Goal: Transaction & Acquisition: Book appointment/travel/reservation

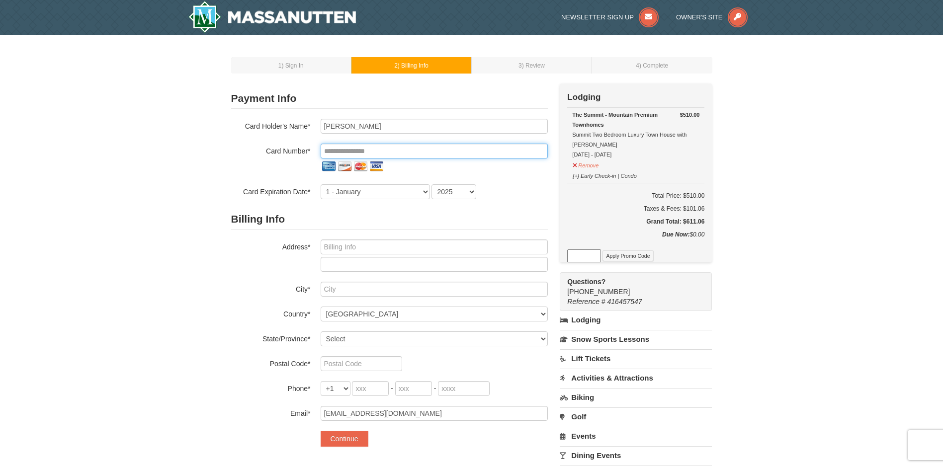
click at [424, 149] on input "tel" at bounding box center [434, 151] width 227 height 15
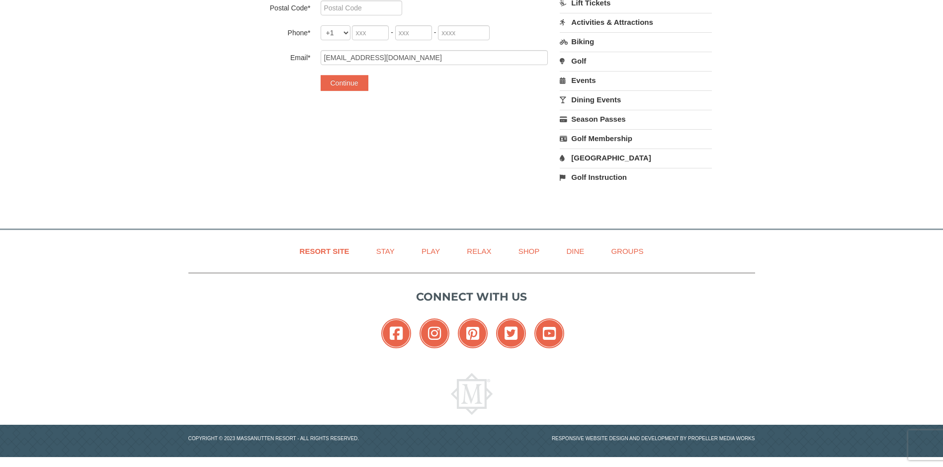
scroll to position [8, 0]
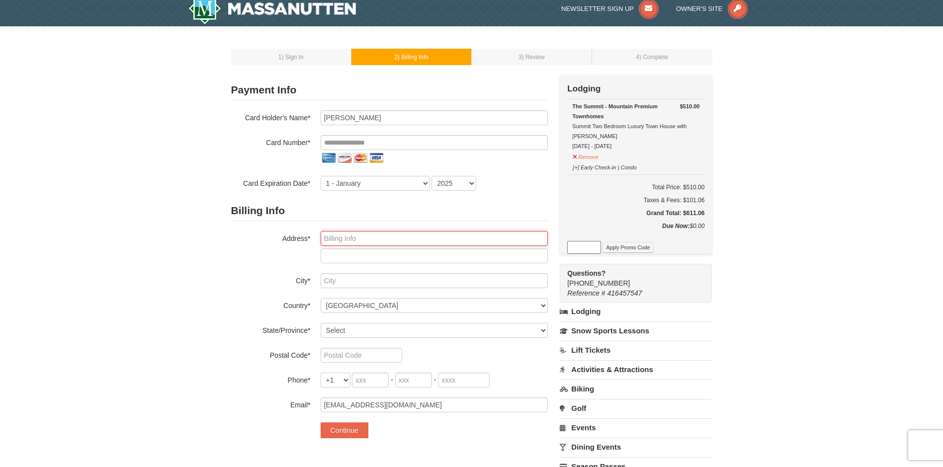
click at [373, 239] on input "text" at bounding box center [434, 238] width 227 height 15
type input "106 W"
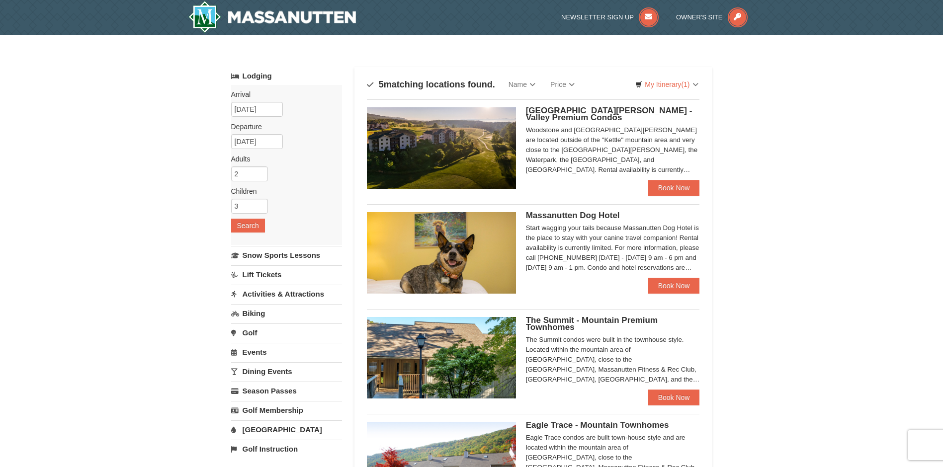
click at [567, 317] on span "The Summit - Mountain Premium Townhomes" at bounding box center [592, 324] width 132 height 16
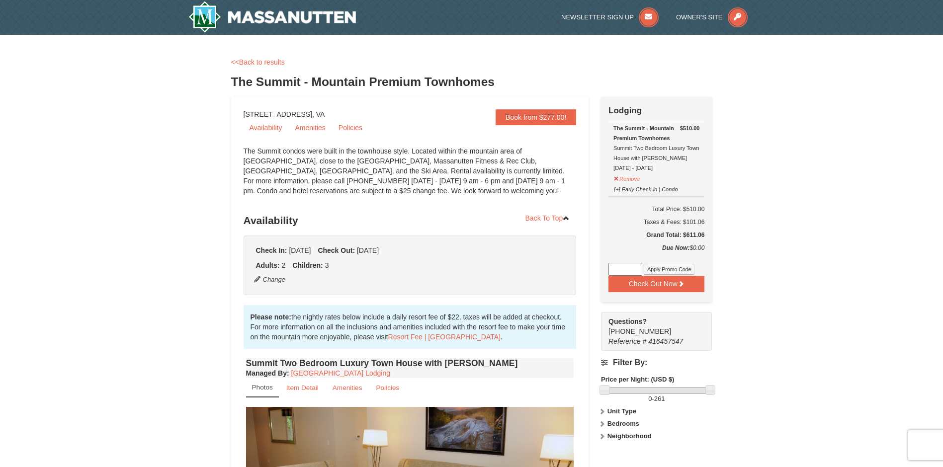
scroll to position [149, 0]
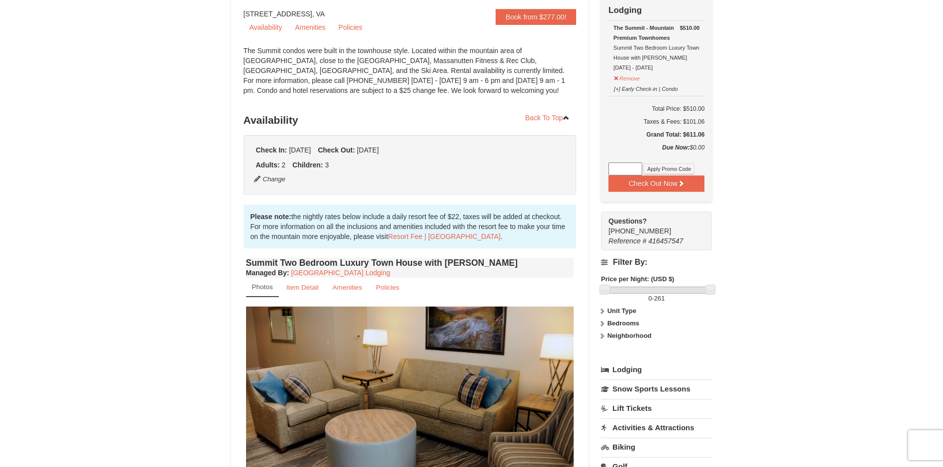
scroll to position [199, 0]
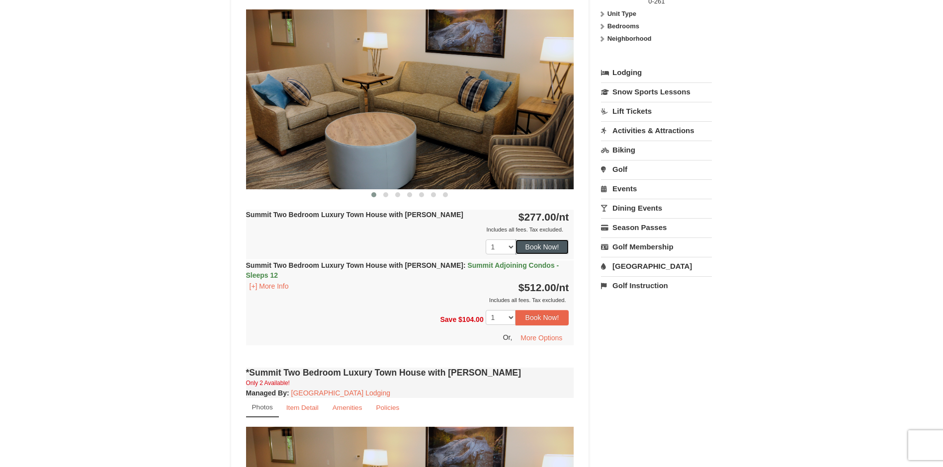
click at [548, 247] on button "Book Now!" at bounding box center [542, 247] width 54 height 15
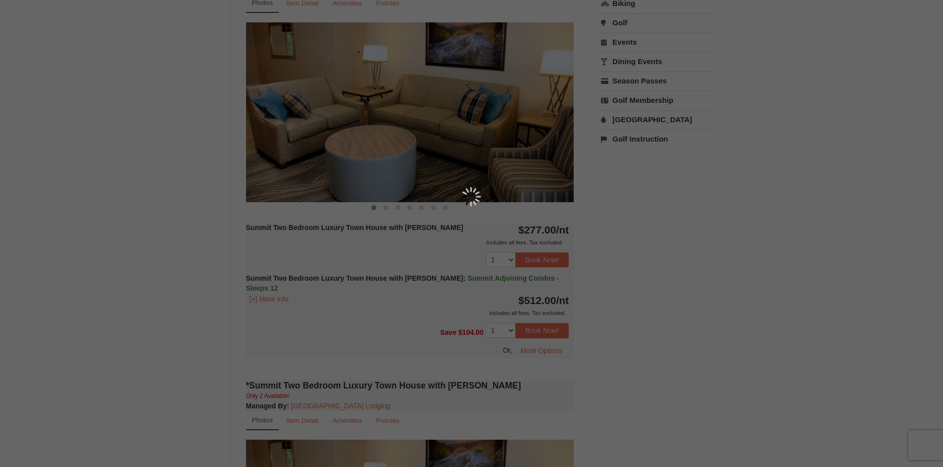
scroll to position [97, 0]
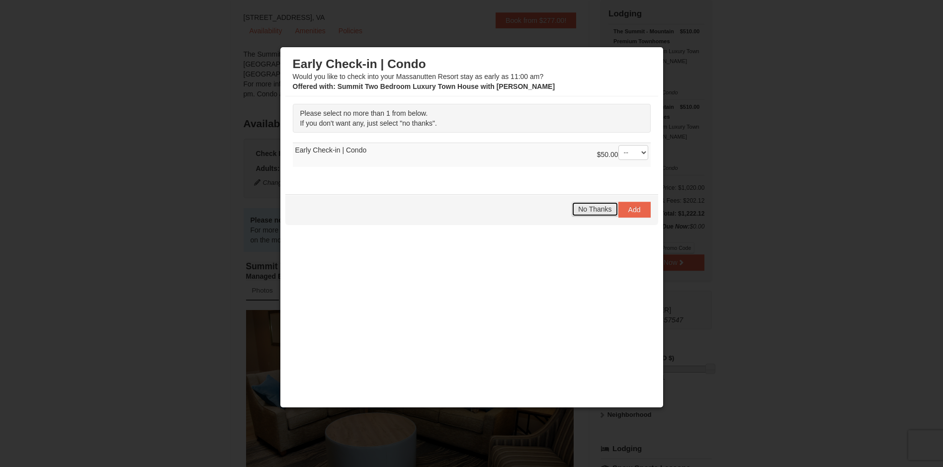
click at [587, 208] on span "No Thanks" at bounding box center [594, 209] width 33 height 8
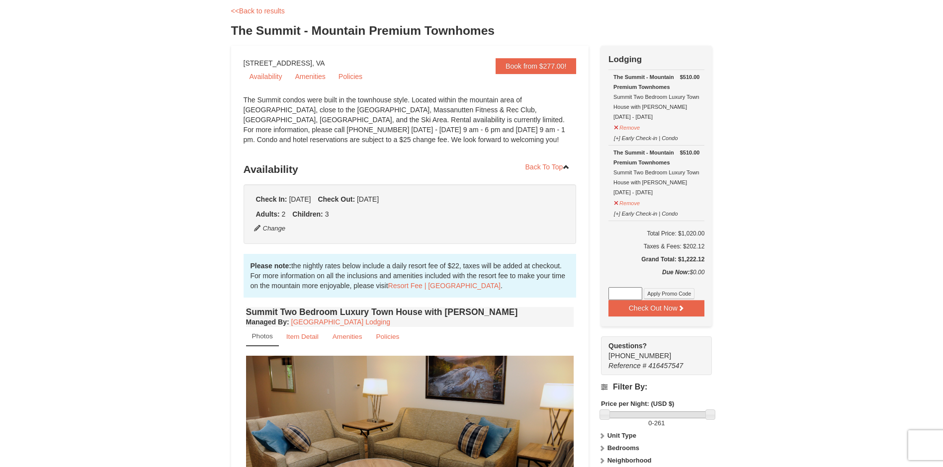
scroll to position [0, 0]
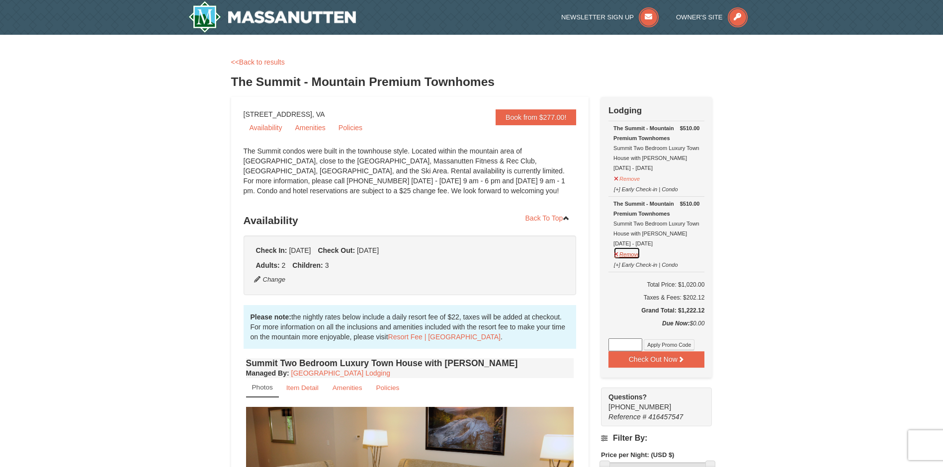
click at [630, 250] on button "Remove" at bounding box center [626, 253] width 27 height 12
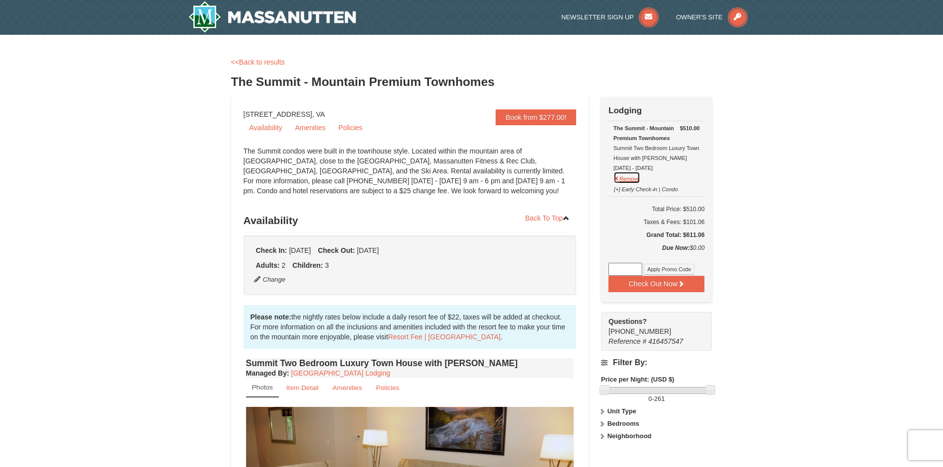
click at [636, 173] on button "Remove" at bounding box center [626, 177] width 27 height 12
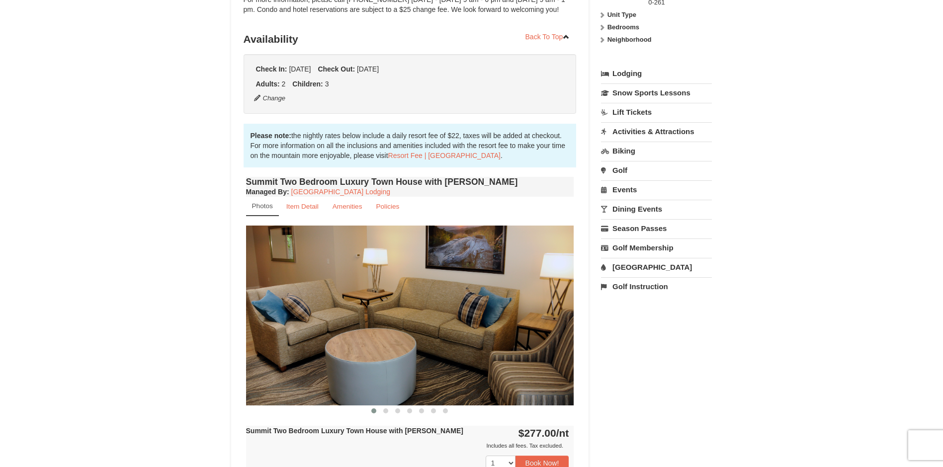
scroll to position [199, 0]
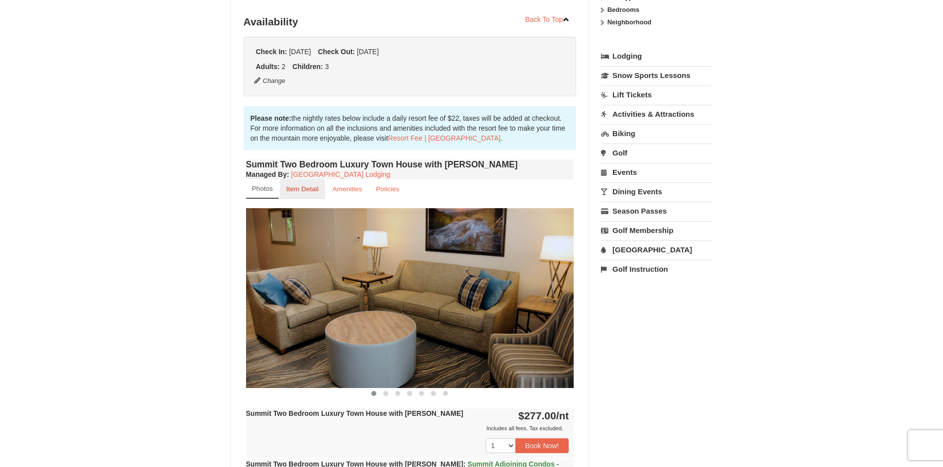
click at [307, 188] on small "Item Detail" at bounding box center [302, 188] width 32 height 7
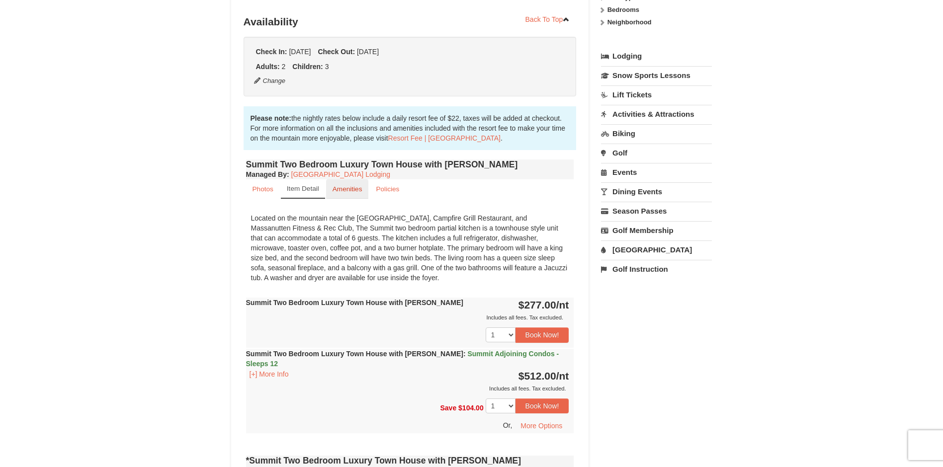
click at [342, 188] on small "Amenities" at bounding box center [347, 188] width 30 height 7
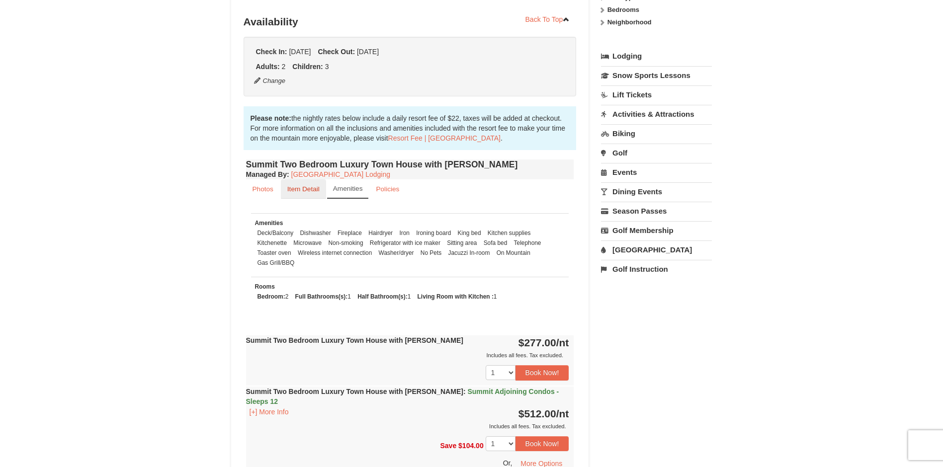
click at [287, 188] on small "Item Detail" at bounding box center [303, 188] width 32 height 7
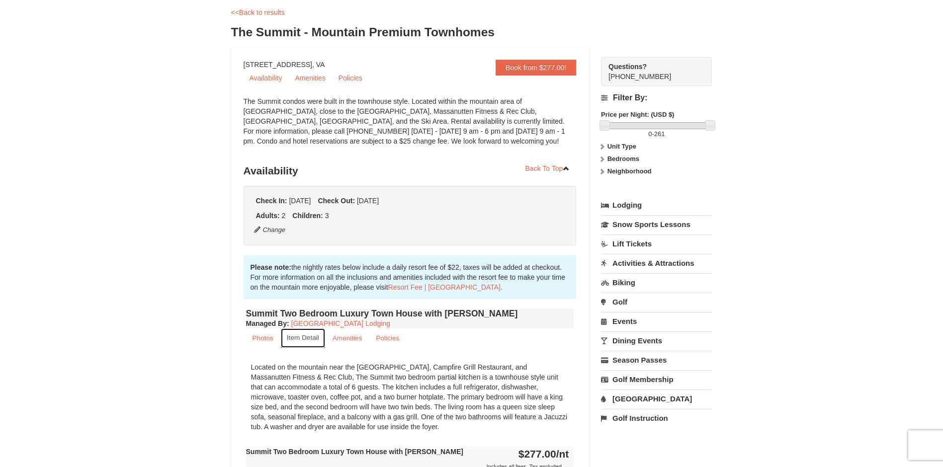
scroll to position [0, 0]
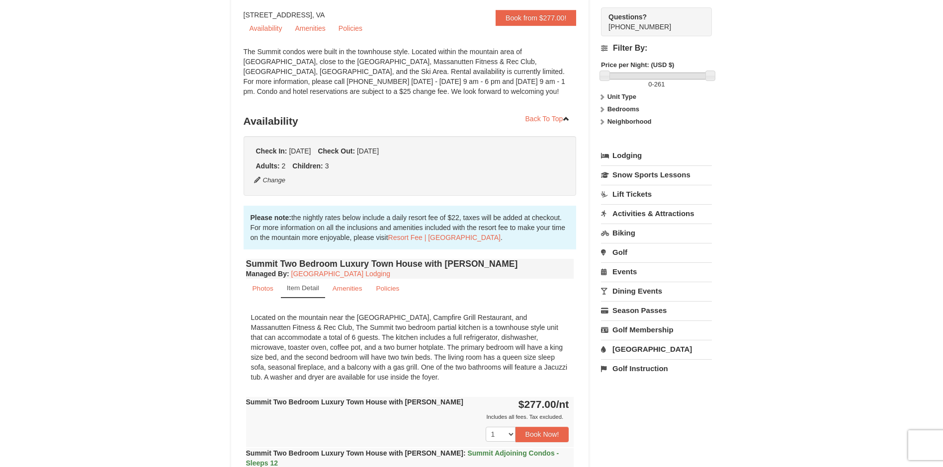
scroll to position [199, 0]
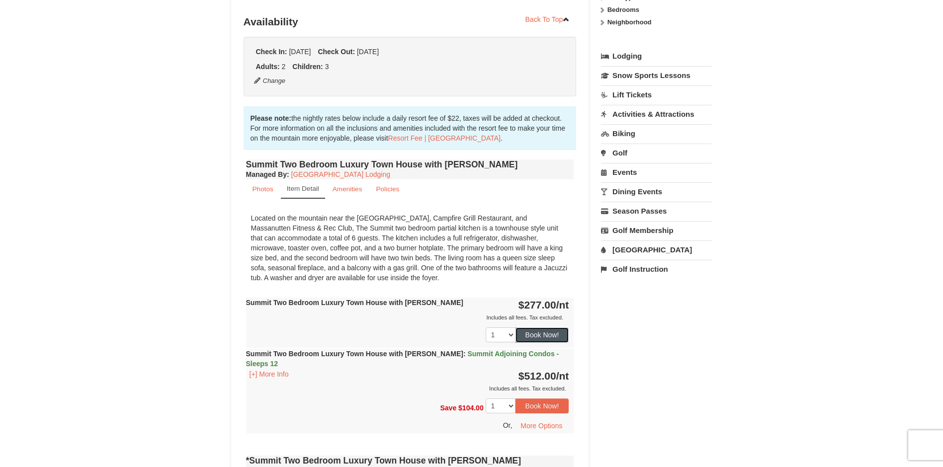
click at [540, 331] on button "Book Now!" at bounding box center [542, 335] width 54 height 15
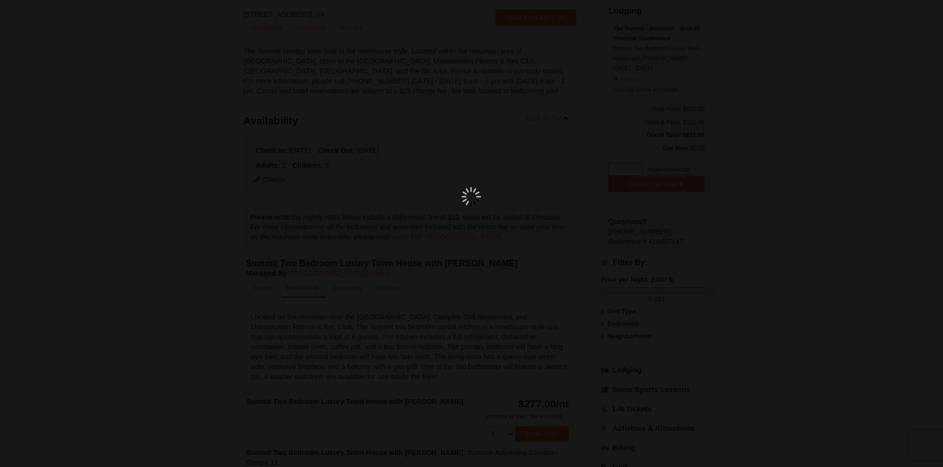
scroll to position [97, 0]
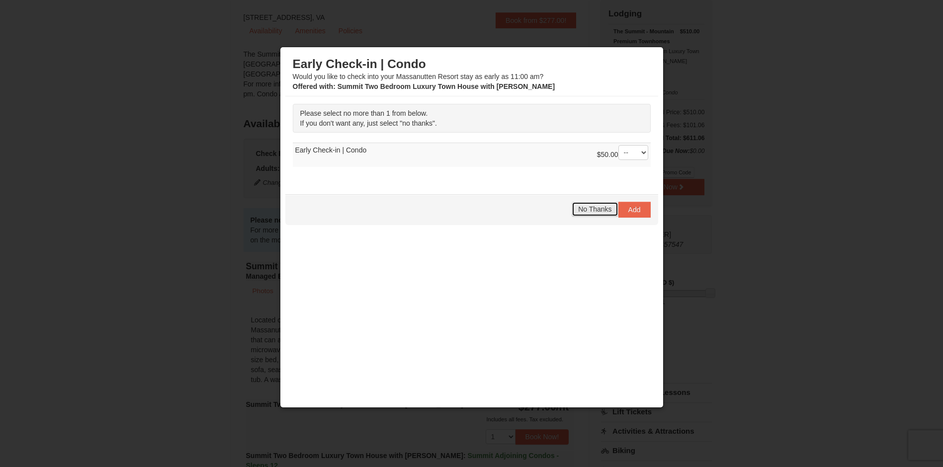
click at [596, 208] on span "No Thanks" at bounding box center [594, 209] width 33 height 8
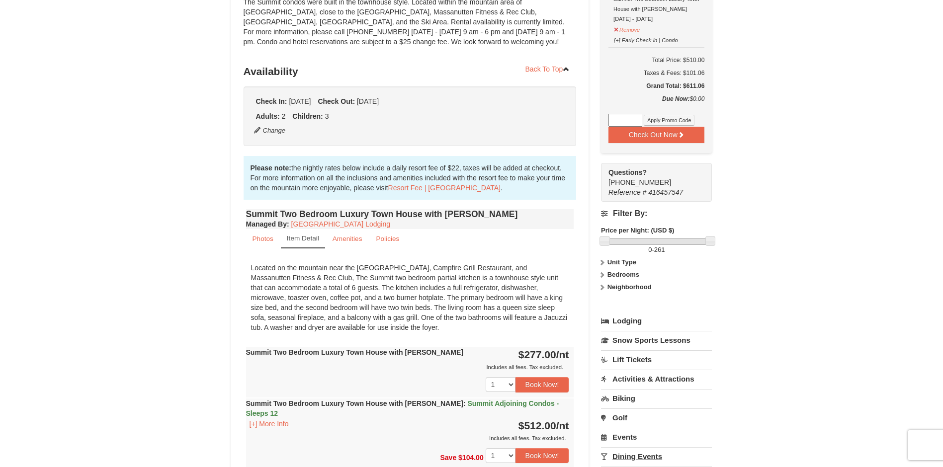
scroll to position [0, 0]
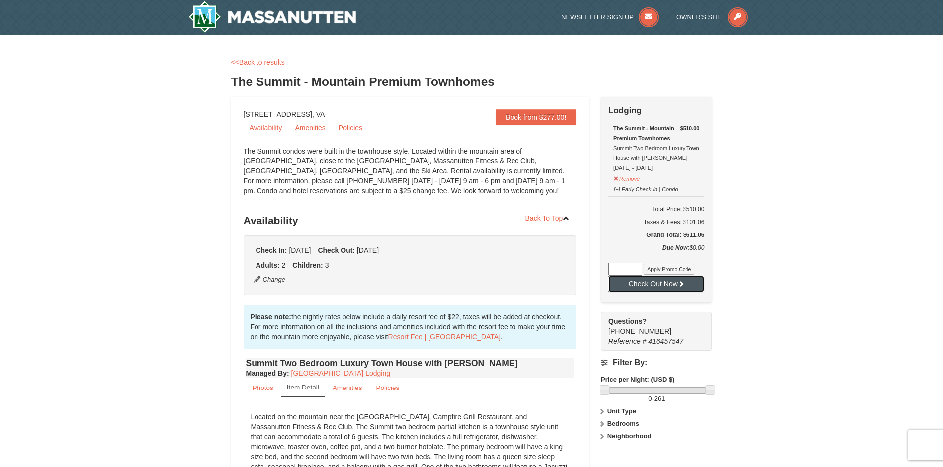
click at [662, 283] on button "Check Out Now" at bounding box center [656, 284] width 96 height 16
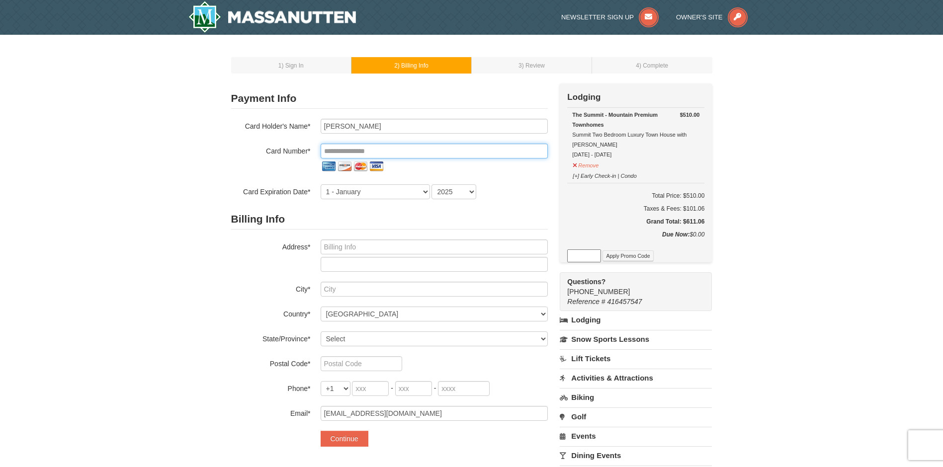
click at [357, 152] on input "tel" at bounding box center [434, 151] width 227 height 15
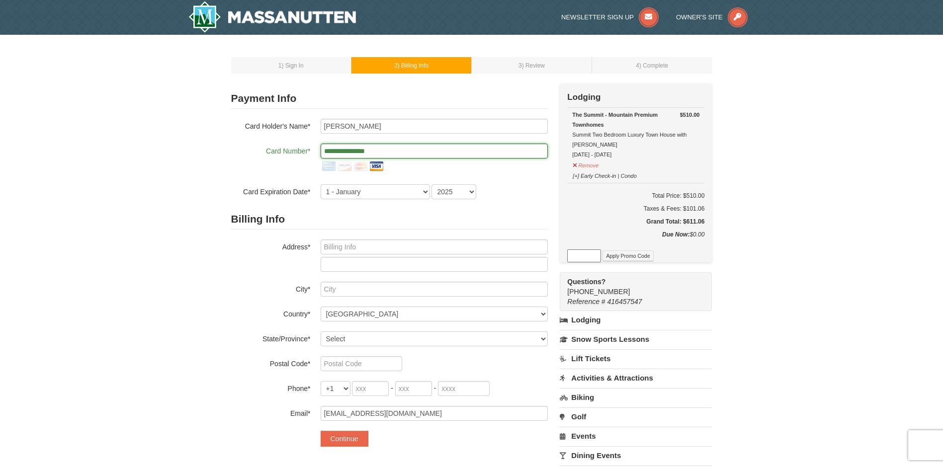
type input "**********"
select select "7"
select select "2027"
drag, startPoint x: 351, startPoint y: 256, endPoint x: 358, endPoint y: 251, distance: 8.3
click at [358, 251] on input "text" at bounding box center [434, 247] width 227 height 15
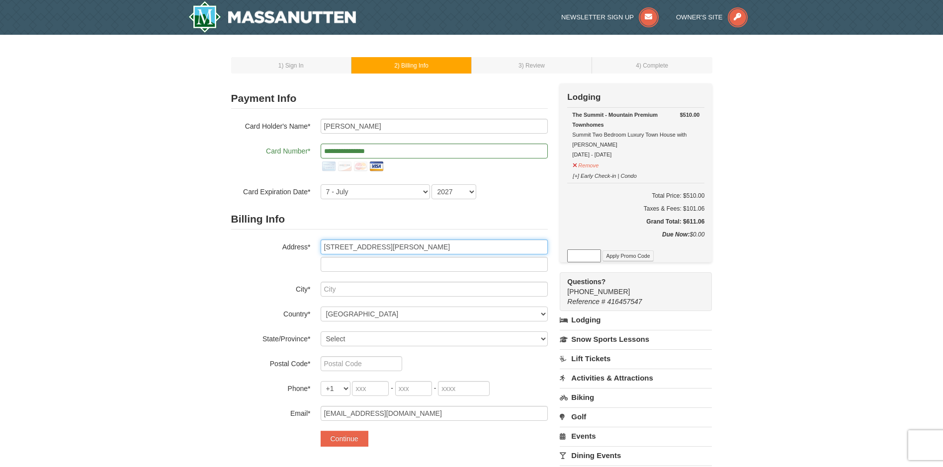
type input "[STREET_ADDRESS][PERSON_NAME]"
click at [380, 285] on input "text" at bounding box center [434, 289] width 227 height 15
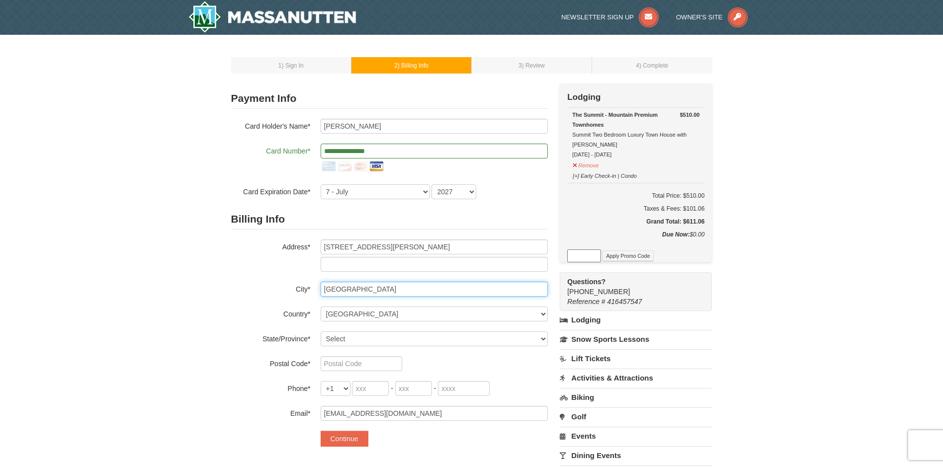
type input "[GEOGRAPHIC_DATA]"
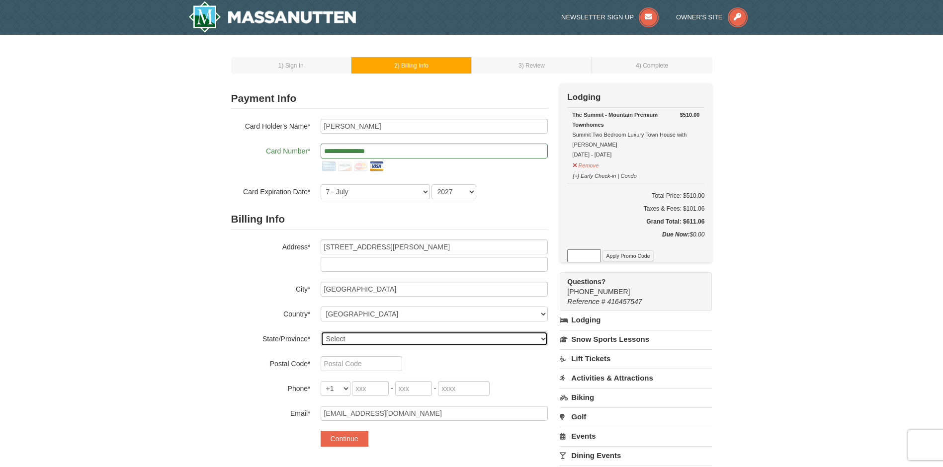
select select "VA"
click at [344, 360] on input "text" at bounding box center [362, 363] width 82 height 15
type input "23707"
click at [363, 388] on input "tel" at bounding box center [370, 388] width 37 height 15
type input "832"
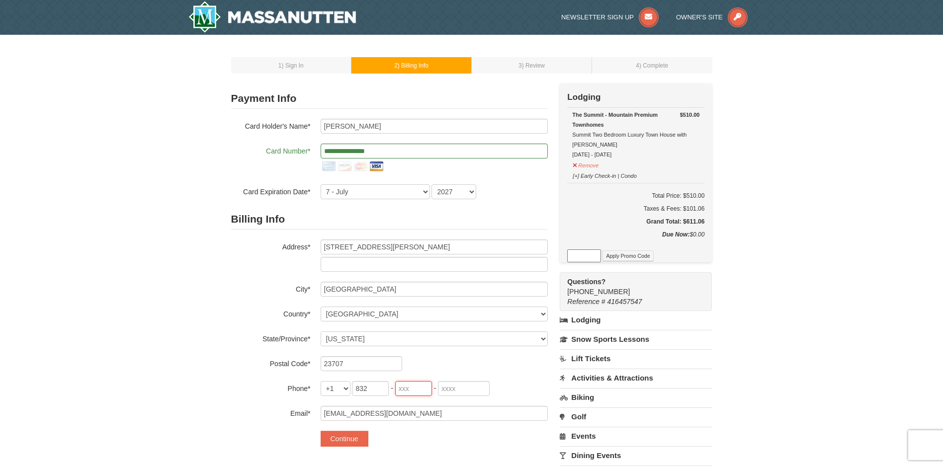
click at [425, 394] on input "tel" at bounding box center [413, 388] width 37 height 15
type input "455"
click at [458, 393] on input "tel" at bounding box center [464, 388] width 52 height 15
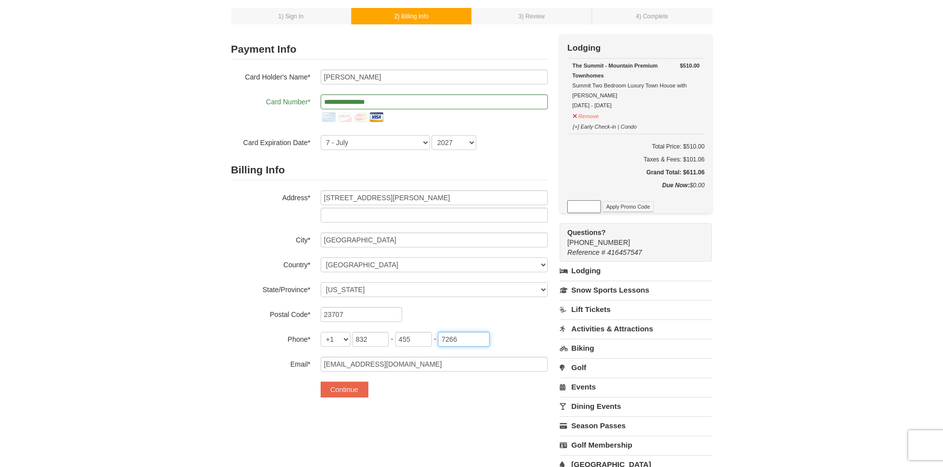
scroll to position [149, 0]
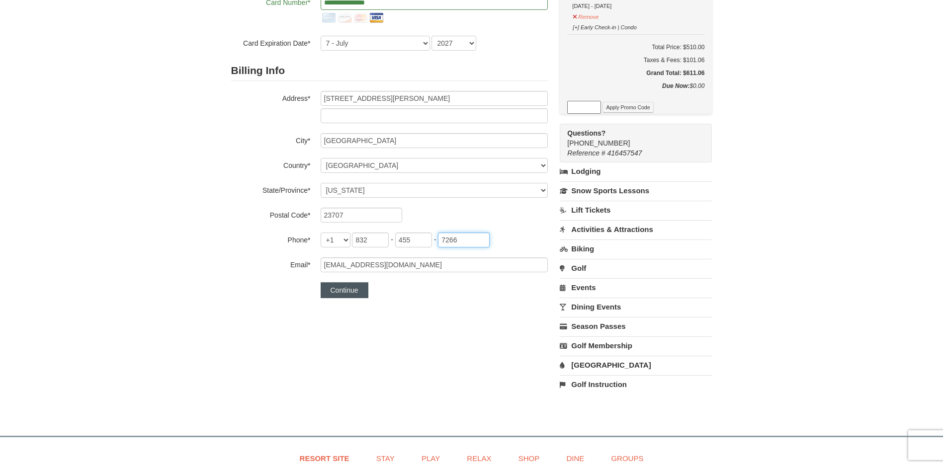
type input "7266"
click at [358, 286] on button "Continue" at bounding box center [345, 290] width 48 height 16
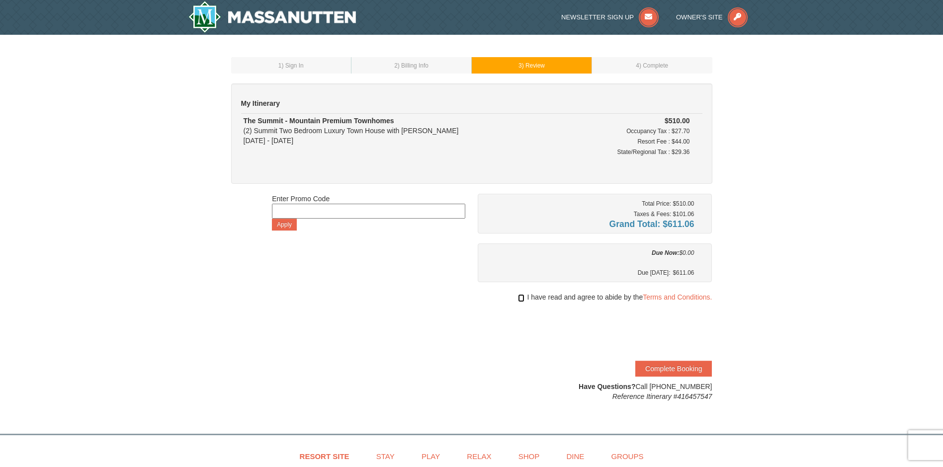
click at [521, 295] on input "checkbox" at bounding box center [521, 298] width 6 height 8
checkbox input "true"
click at [674, 371] on button "Complete Booking" at bounding box center [673, 369] width 77 height 16
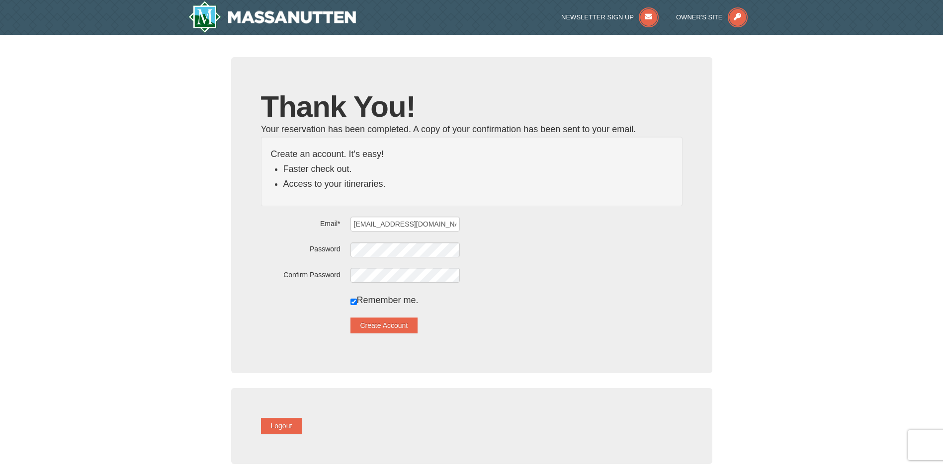
click at [491, 265] on form "Email* mendezjenny0205@gmail.com Password Confirm Password Remember me. Create …" at bounding box center [471, 274] width 421 height 117
click at [397, 325] on button "Create Account" at bounding box center [384, 326] width 68 height 16
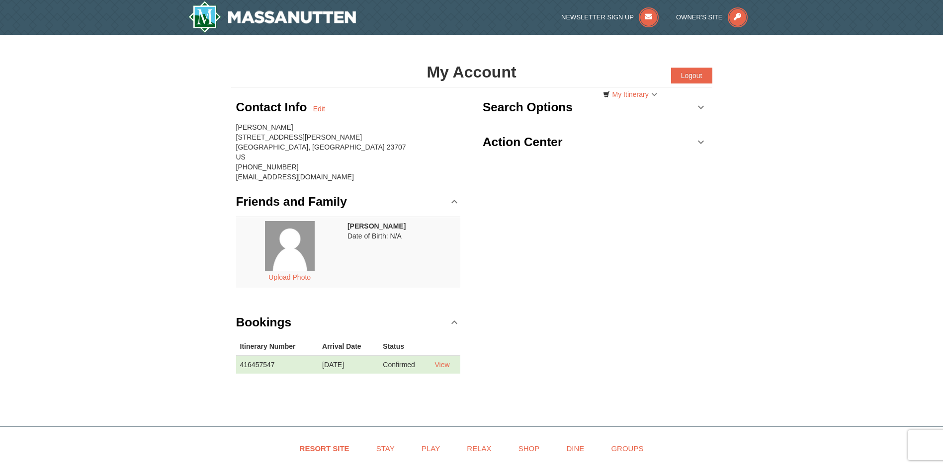
click at [703, 140] on link "Action Center" at bounding box center [595, 142] width 225 height 30
click at [703, 141] on link "Action Center" at bounding box center [595, 142] width 225 height 30
click at [698, 107] on link "Search Options" at bounding box center [595, 107] width 225 height 30
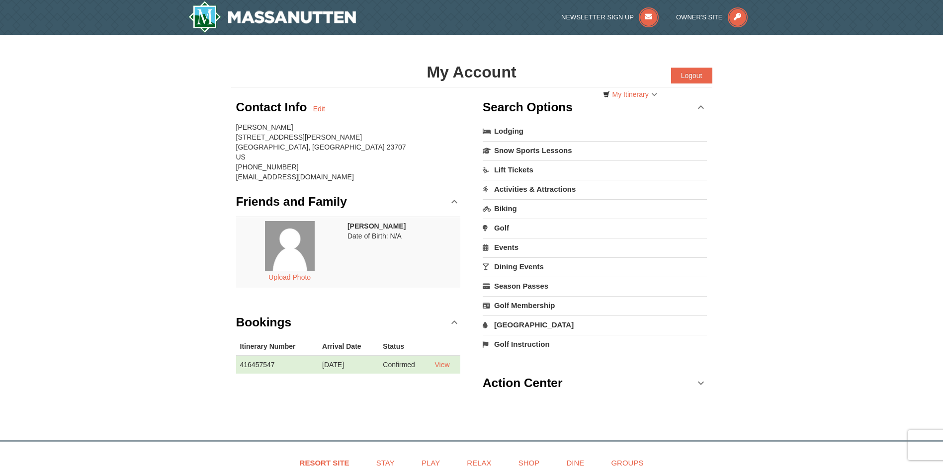
click at [698, 107] on link "Search Options" at bounding box center [595, 107] width 225 height 30
click at [652, 96] on link "My Itinerary" at bounding box center [629, 94] width 67 height 15
click at [775, 123] on div "× My Account Categories Map List Filter My Itinerary Questions? 1-540-289-9441 …" at bounding box center [471, 233] width 943 height 396
click at [447, 362] on link "View" at bounding box center [441, 365] width 15 height 8
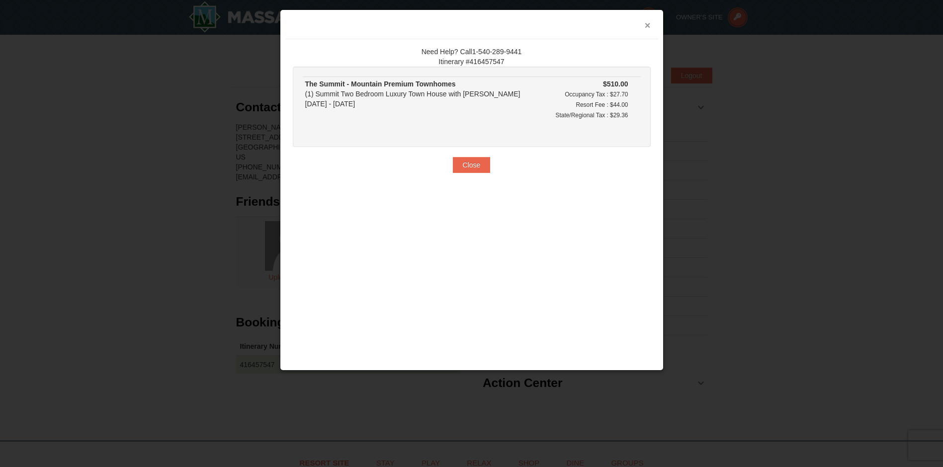
click at [645, 27] on button "×" at bounding box center [648, 25] width 6 height 10
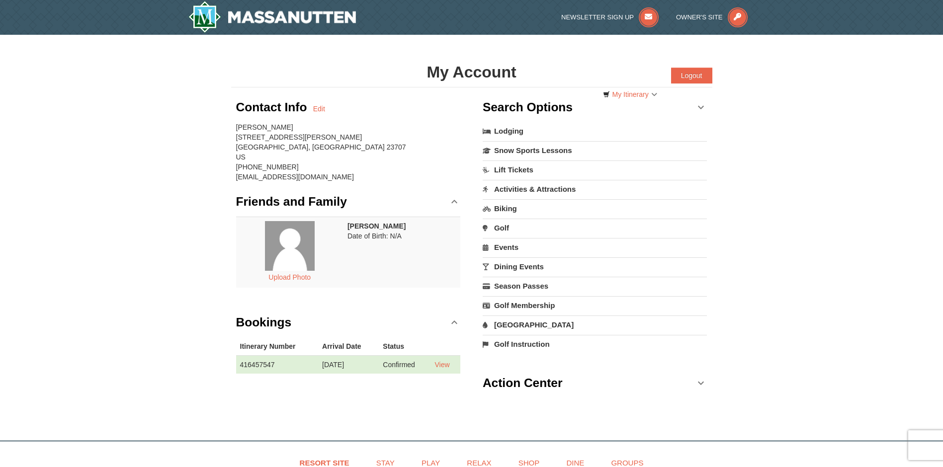
click at [511, 321] on link "[GEOGRAPHIC_DATA]" at bounding box center [595, 325] width 225 height 18
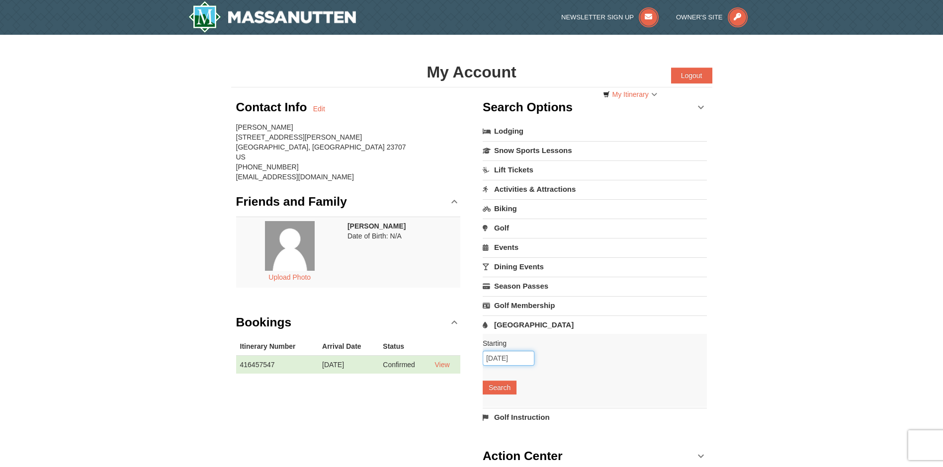
click at [510, 360] on input "[DATE]" at bounding box center [509, 358] width 52 height 15
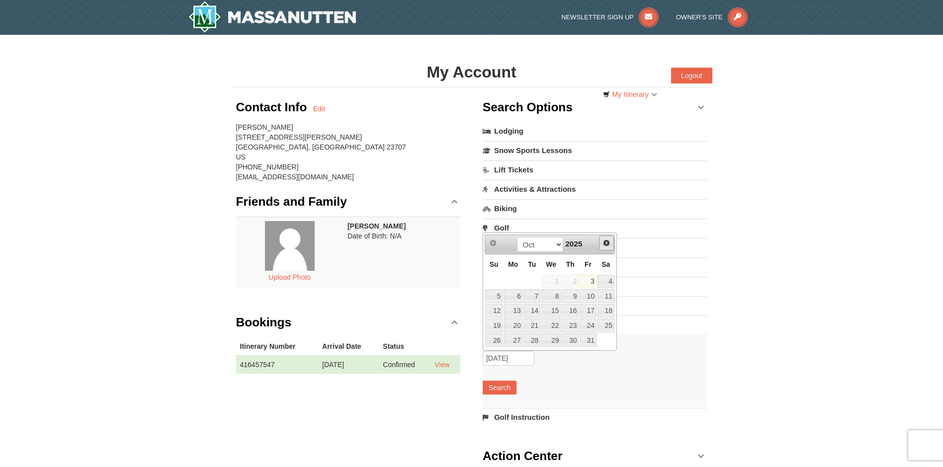
click at [608, 246] on span "Next" at bounding box center [606, 243] width 8 height 8
